Goal: Navigation & Orientation: Find specific page/section

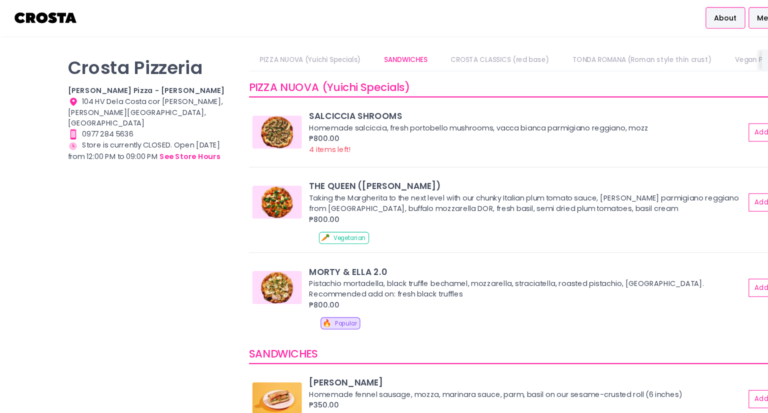
click at [663, 13] on span "About" at bounding box center [658, 17] width 21 height 10
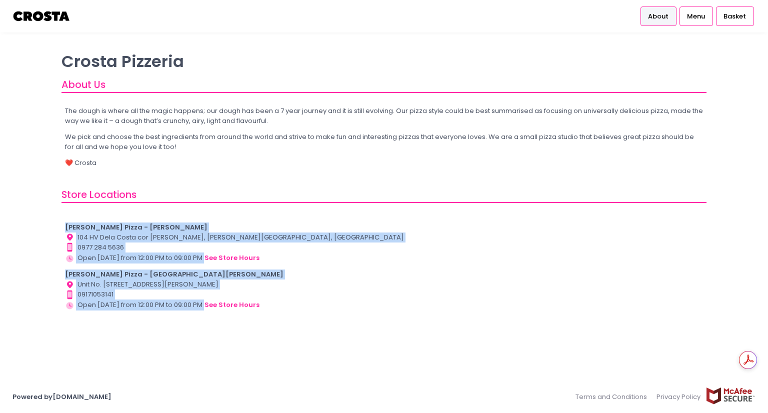
drag, startPoint x: 65, startPoint y: 227, endPoint x: 255, endPoint y: 304, distance: 205.2
click at [255, 304] on div "[PERSON_NAME] Pizza - [PERSON_NAME] Location Created with Sketch. 104 HV Dela C…" at bounding box center [384, 267] width 639 height 88
copy div "[PERSON_NAME] Pizza - [PERSON_NAME] Location Created with Sketch. 104 HV Dela C…"
click at [705, 21] on span "Menu" at bounding box center [696, 17] width 18 height 10
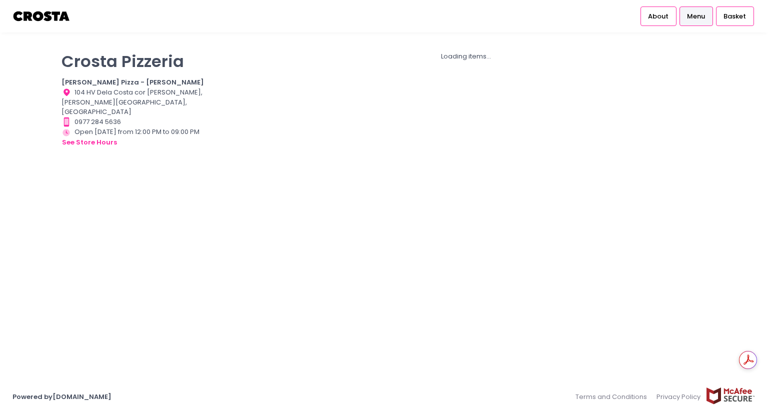
click at [696, 20] on span "Menu" at bounding box center [696, 17] width 18 height 10
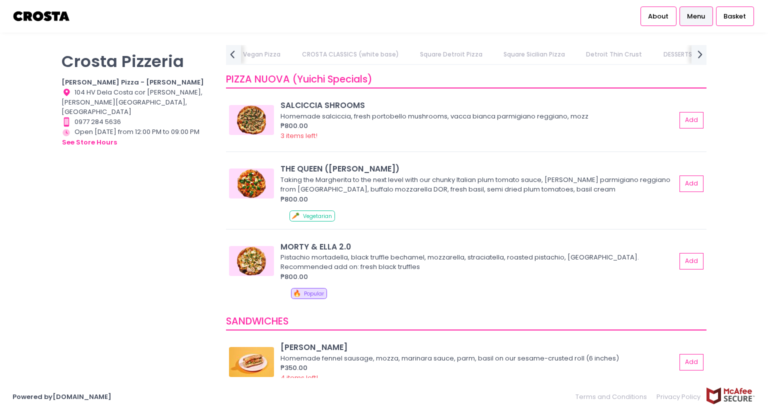
scroll to position [0, 439]
